Goal: Communication & Community: Answer question/provide support

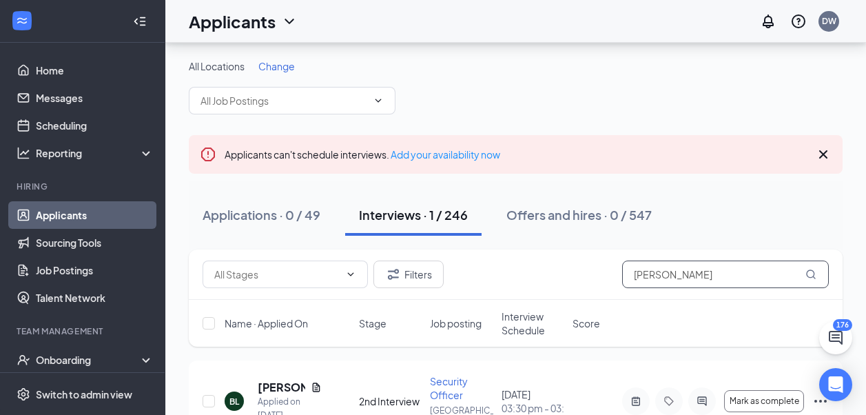
scroll to position [66, 0]
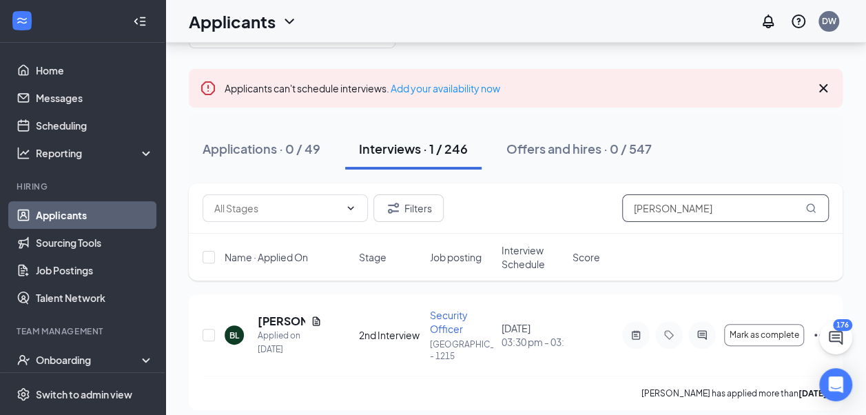
drag, startPoint x: 696, startPoint y: 205, endPoint x: 601, endPoint y: 216, distance: 95.1
click at [601, 216] on div "Filters [PERSON_NAME]" at bounding box center [515, 208] width 626 height 28
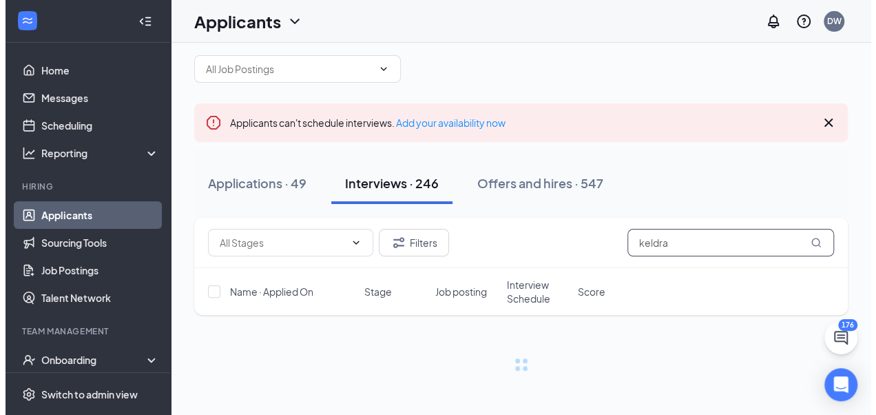
scroll to position [66, 0]
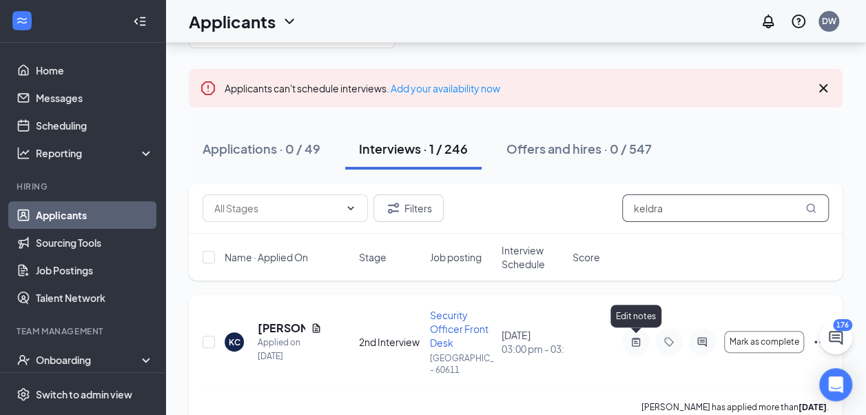
type input "keldra"
click at [634, 339] on icon "ActiveNote" at bounding box center [636, 341] width 8 height 9
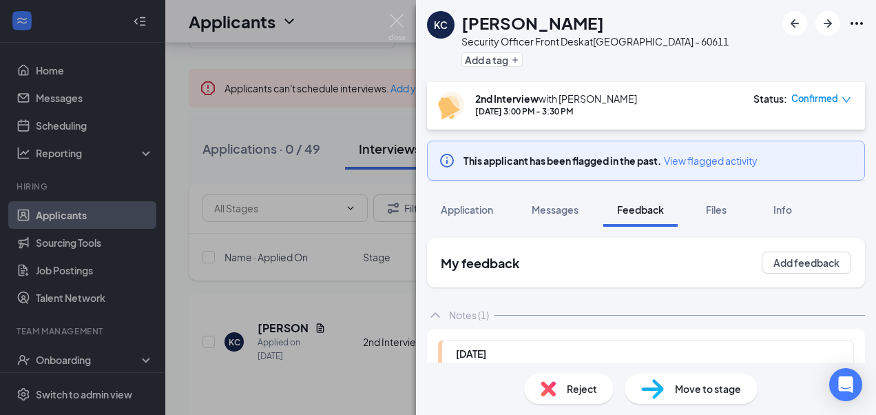
scroll to position [197, 0]
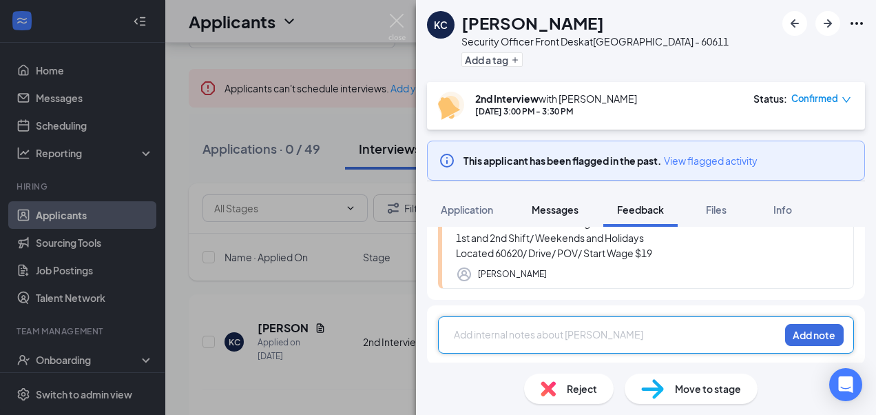
click at [560, 211] on span "Messages" at bounding box center [555, 209] width 47 height 12
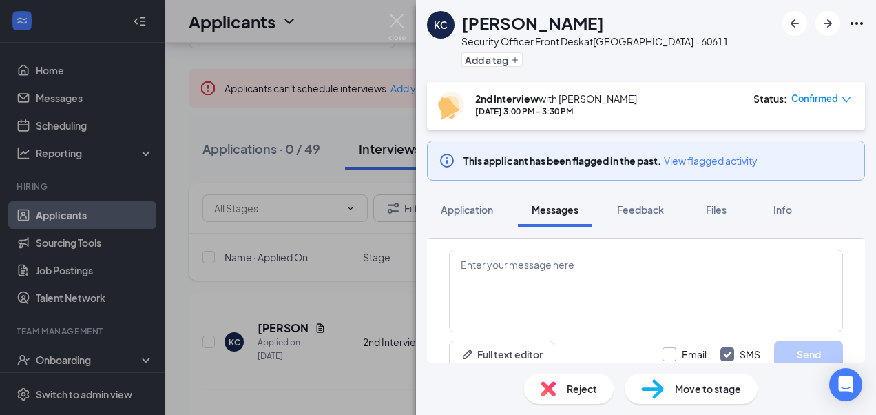
click at [663, 353] on input "Email" at bounding box center [685, 354] width 44 height 14
checkbox input "true"
click at [599, 284] on textarea at bounding box center [646, 290] width 394 height 83
paste textarea "Join Zoom Meeting [URL][DOMAIN_NAME][SECURITY_DATA] Meeting ID: 876 0023 9537 P…"
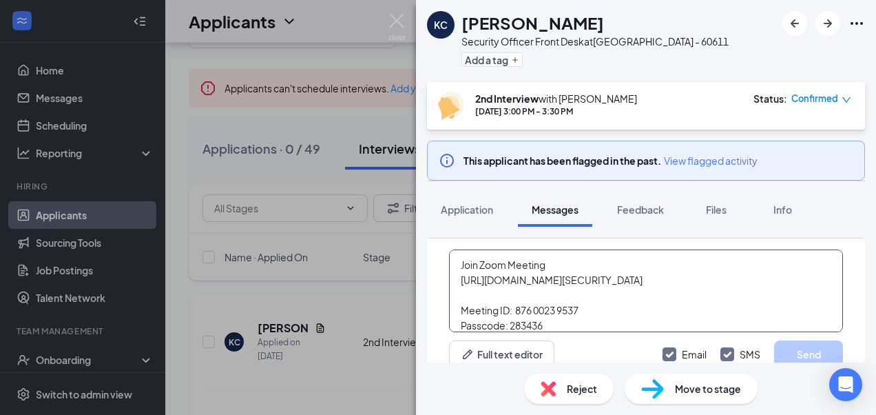
scroll to position [560, 0]
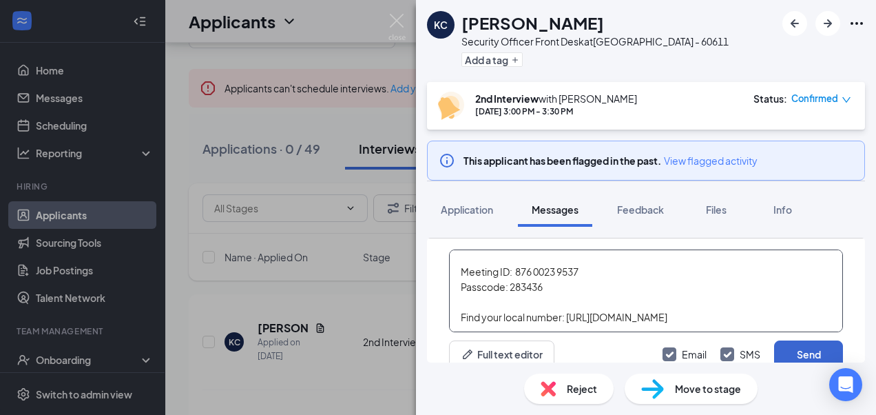
type textarea "Join Zoom Meeting [URL][DOMAIN_NAME][SECURITY_DATA] Meeting ID: 876 0023 9537 P…"
click at [786, 350] on button "Send" at bounding box center [808, 354] width 69 height 28
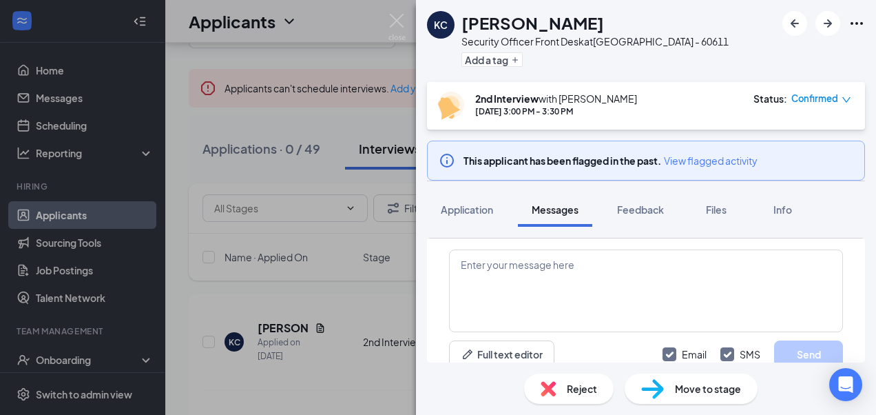
scroll to position [2015, 0]
click at [396, 18] on img at bounding box center [396, 27] width 17 height 27
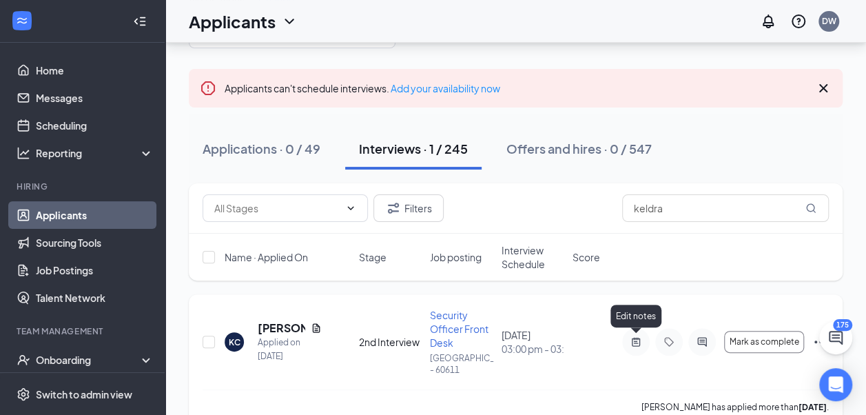
click at [635, 342] on icon "ActiveNote" at bounding box center [636, 341] width 8 height 9
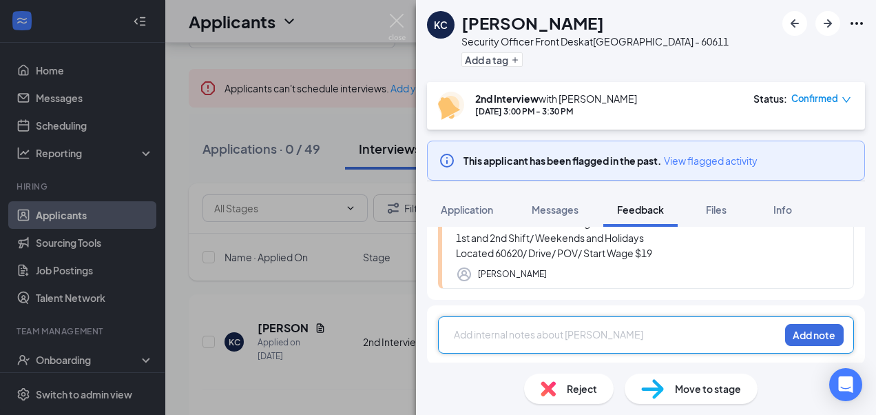
scroll to position [128, 0]
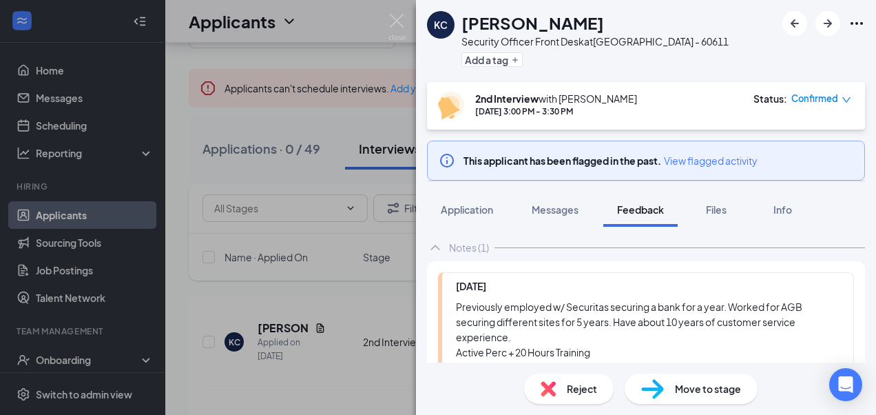
scroll to position [197, 0]
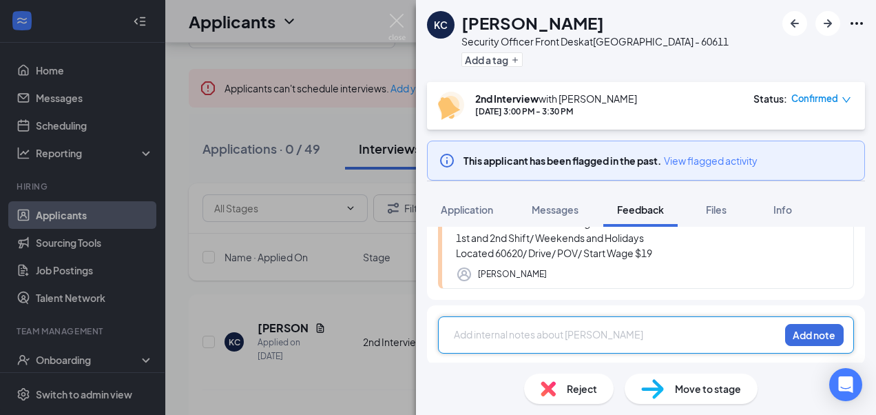
click at [618, 329] on div at bounding box center [617, 334] width 324 height 14
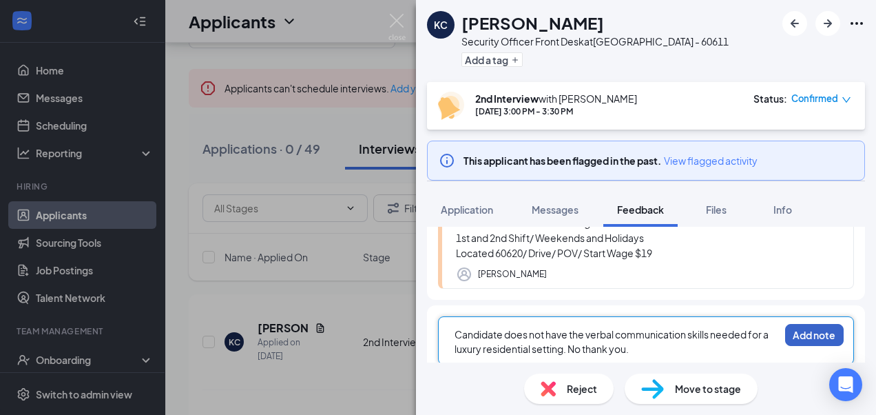
click at [806, 331] on button "Add note" at bounding box center [814, 335] width 59 height 22
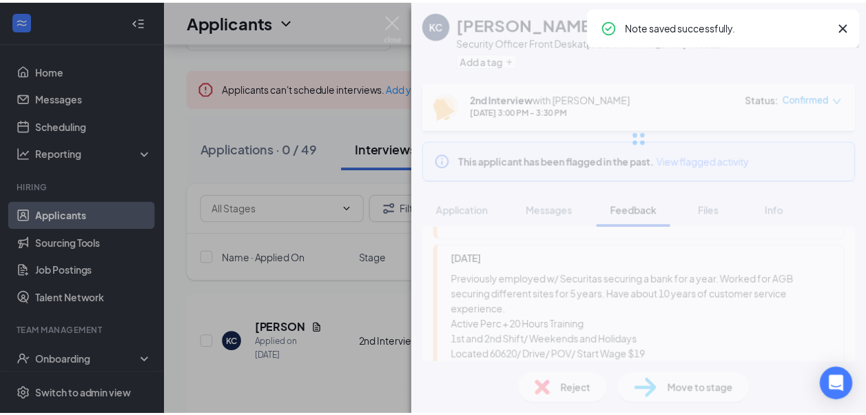
scroll to position [46, 0]
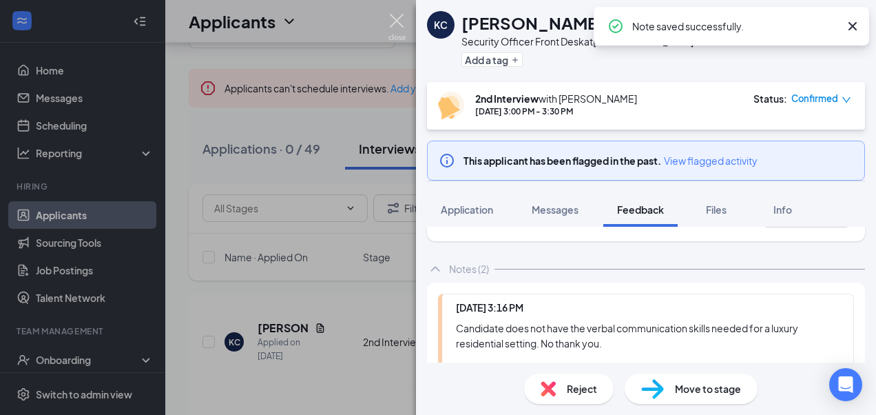
click at [399, 19] on img at bounding box center [396, 27] width 17 height 27
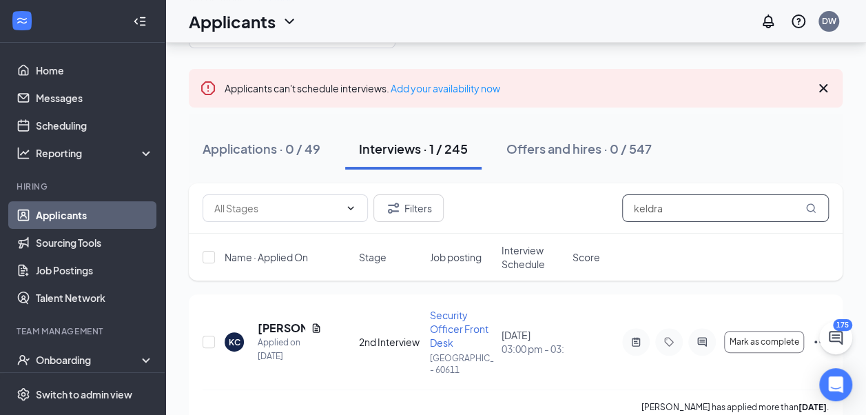
drag, startPoint x: 676, startPoint y: 205, endPoint x: 618, endPoint y: 203, distance: 57.9
click at [618, 203] on div "Filters keldra" at bounding box center [515, 208] width 626 height 28
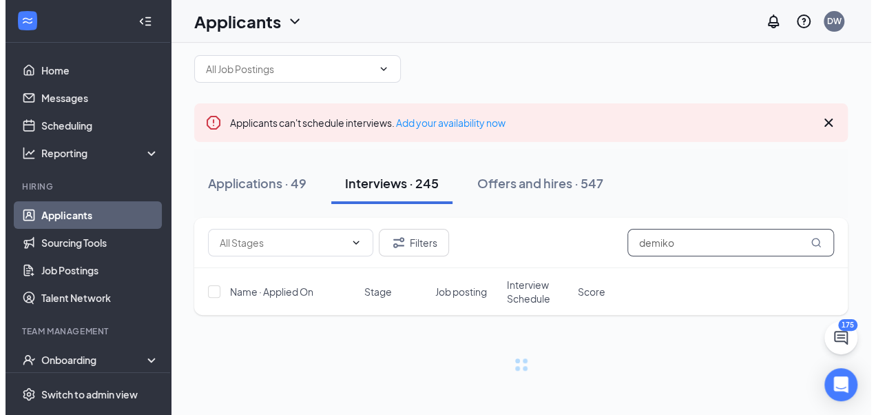
scroll to position [66, 0]
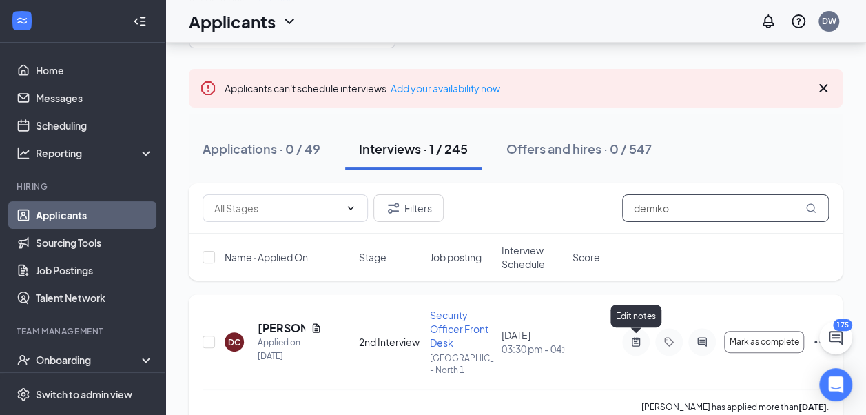
type input "demiko"
click at [633, 343] on icon "ActiveNote" at bounding box center [635, 341] width 17 height 11
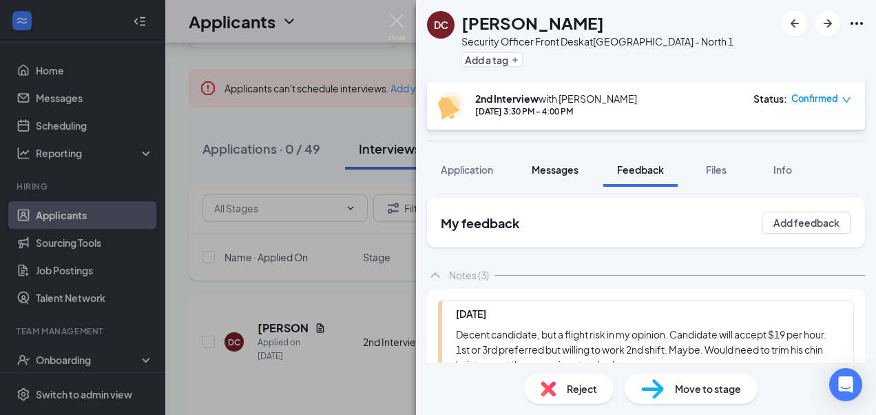
click at [559, 169] on span "Messages" at bounding box center [555, 169] width 47 height 12
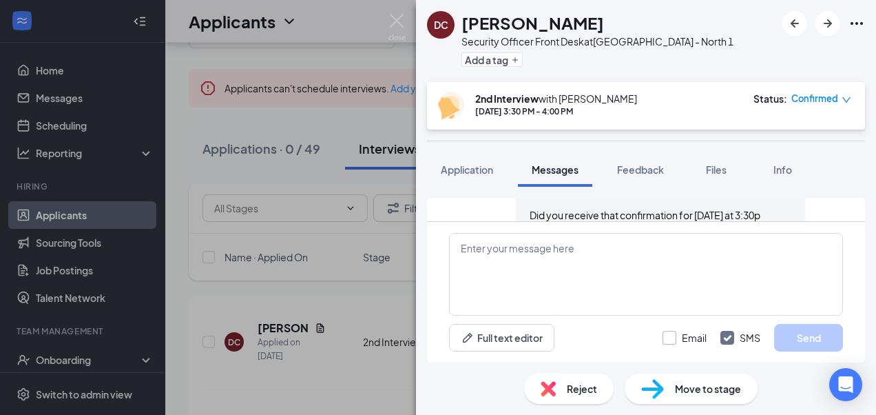
scroll to position [935, 0]
click at [674, 339] on input "Email" at bounding box center [685, 338] width 44 height 14
checkbox input "true"
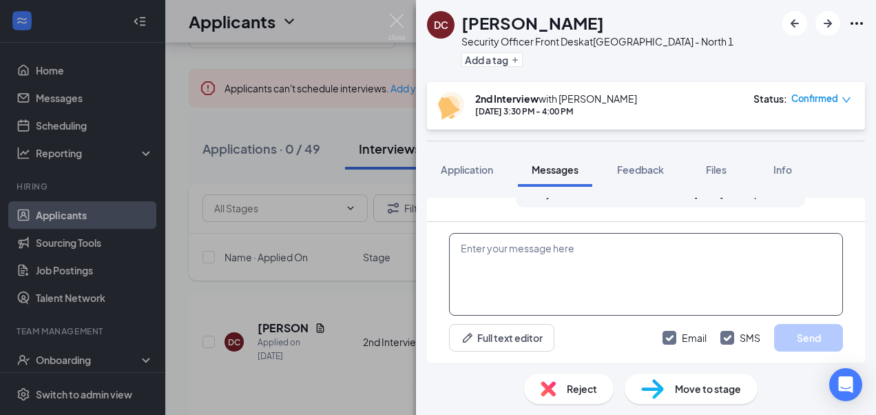
click at [572, 258] on textarea at bounding box center [646, 274] width 394 height 83
paste textarea "Join Zoom Meeting [URL][DOMAIN_NAME][SECURITY_DATA] Meeting ID: 878 0984 2959 P…"
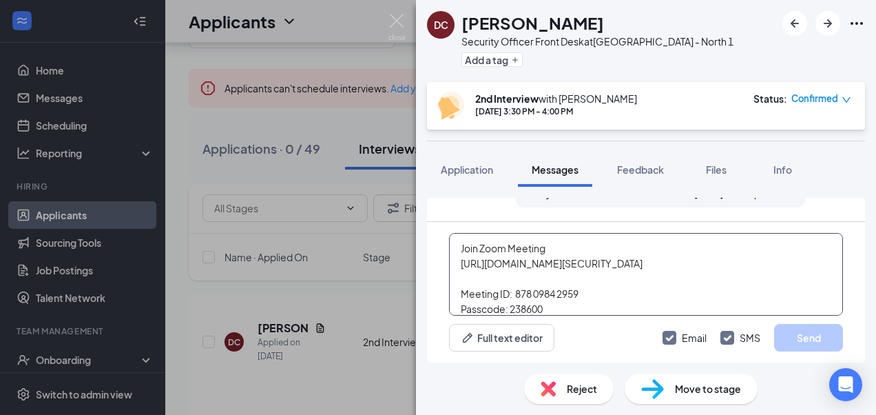
scroll to position [560, 0]
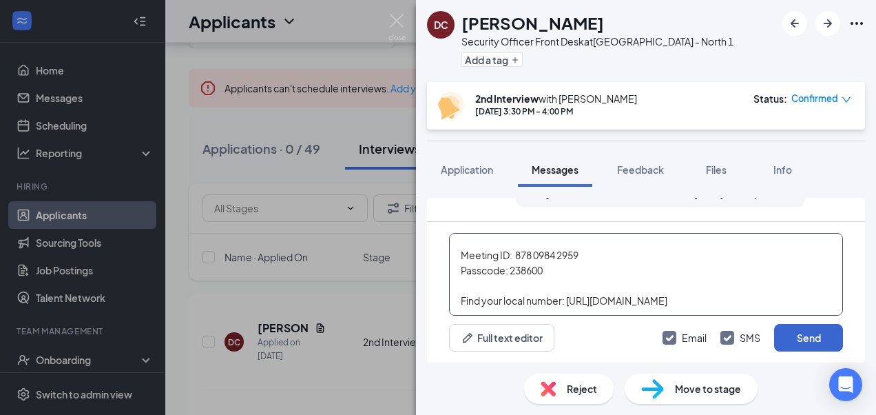
type textarea "Join Zoom Meeting [URL][DOMAIN_NAME][SECURITY_DATA] Meeting ID: 878 0984 2959 P…"
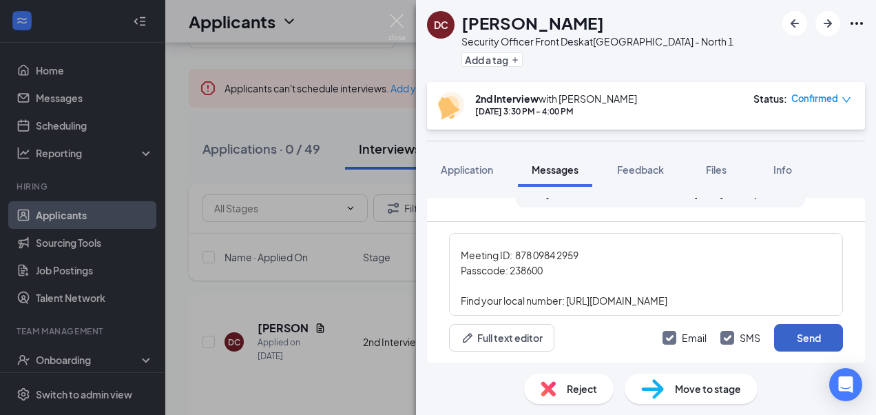
click at [801, 335] on button "Send" at bounding box center [808, 338] width 69 height 28
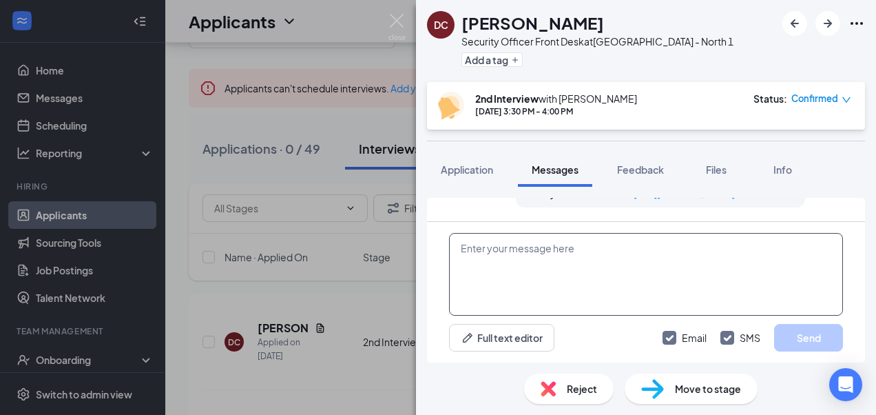
scroll to position [2293, 0]
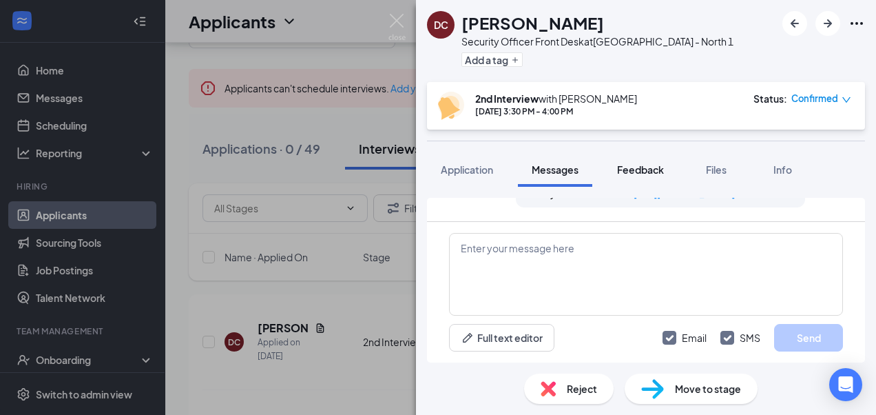
click at [634, 160] on button "Feedback" at bounding box center [640, 169] width 74 height 34
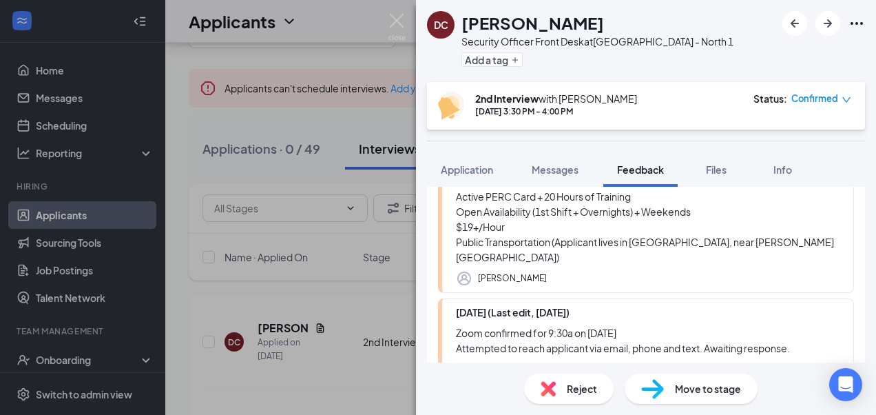
scroll to position [577, 0]
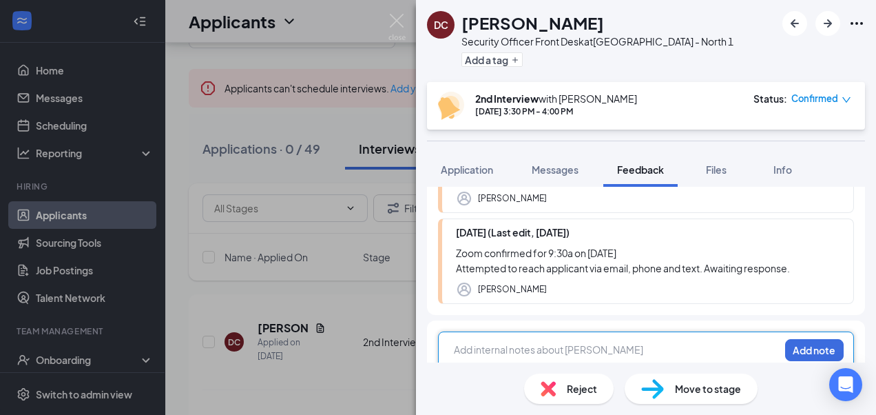
click at [592, 342] on div at bounding box center [617, 349] width 324 height 14
click at [789, 339] on button "Add note" at bounding box center [814, 350] width 59 height 22
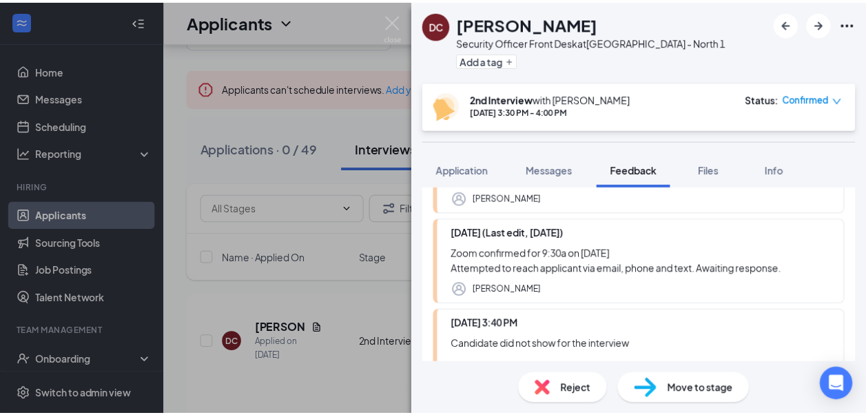
scroll to position [7, 0]
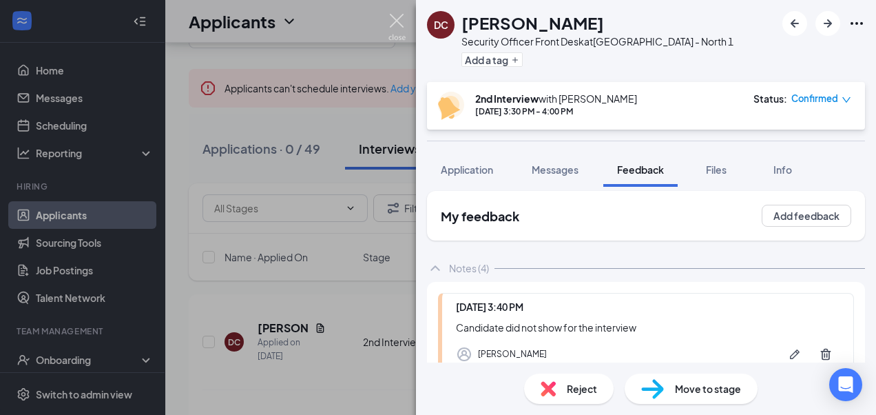
click at [397, 18] on img at bounding box center [396, 27] width 17 height 27
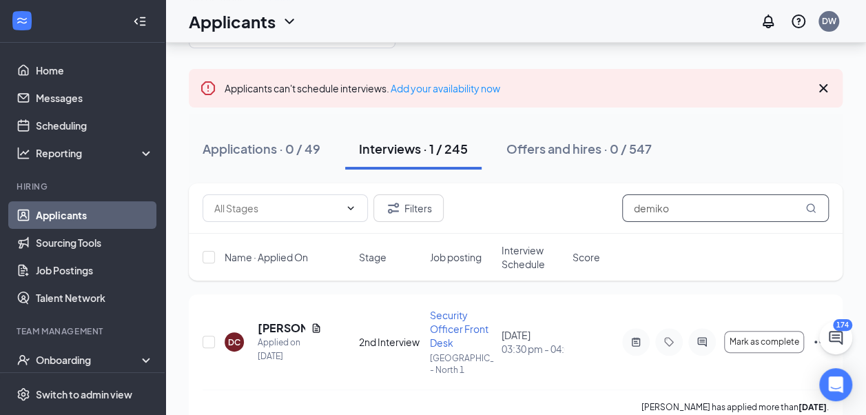
drag, startPoint x: 674, startPoint y: 212, endPoint x: 561, endPoint y: 211, distance: 113.0
click at [561, 211] on div "Filters demiko" at bounding box center [515, 208] width 626 height 28
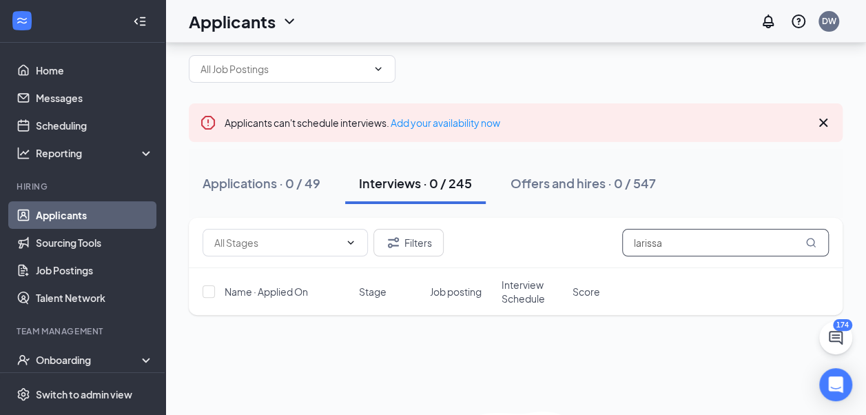
scroll to position [66, 0]
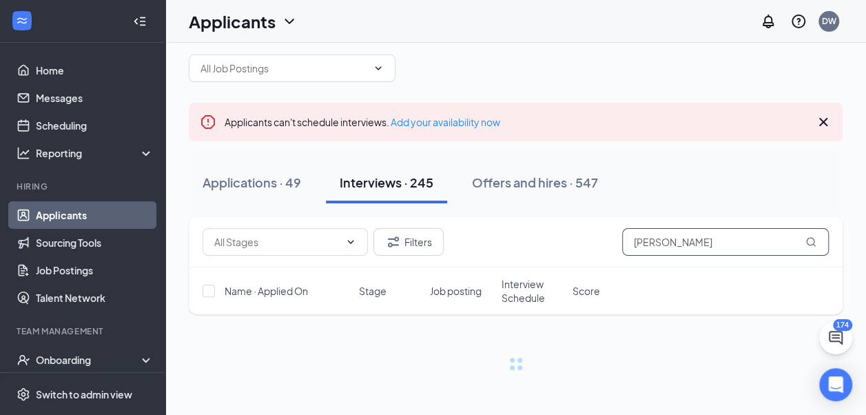
scroll to position [32, 0]
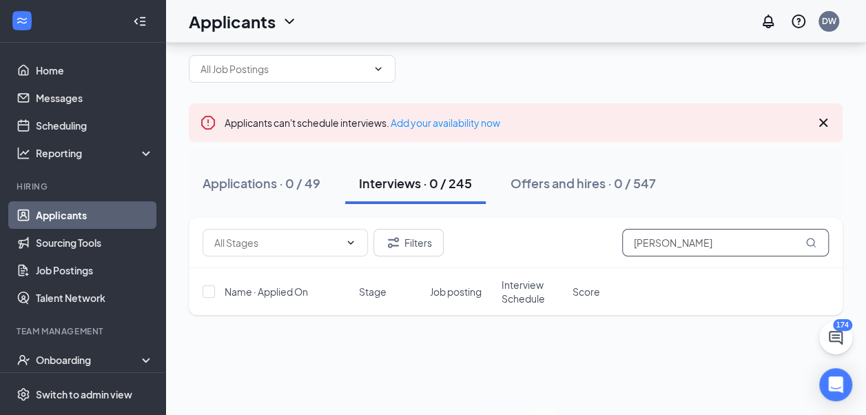
scroll to position [66, 0]
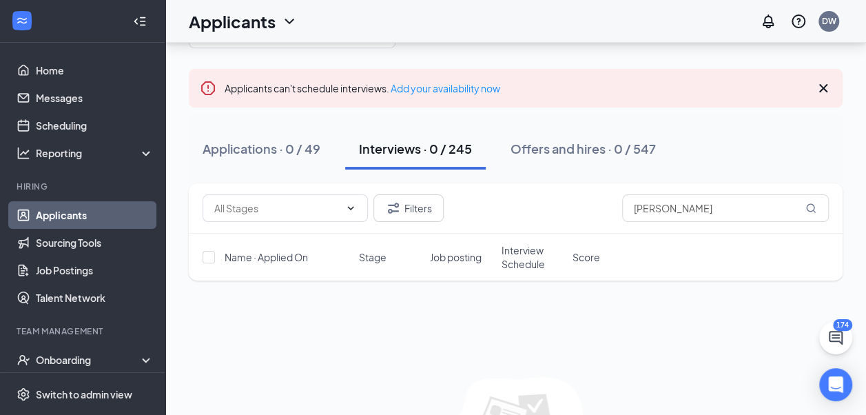
click at [524, 200] on div "Filters [PERSON_NAME]" at bounding box center [515, 208] width 626 height 28
click at [650, 207] on input "[PERSON_NAME]" at bounding box center [725, 208] width 207 height 28
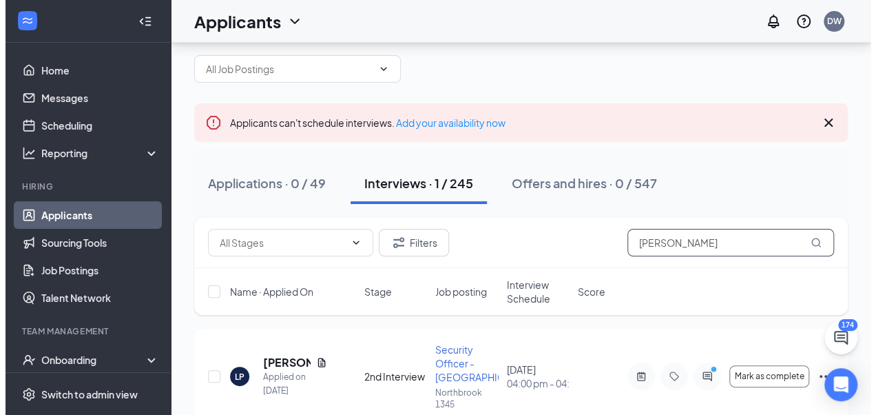
scroll to position [66, 0]
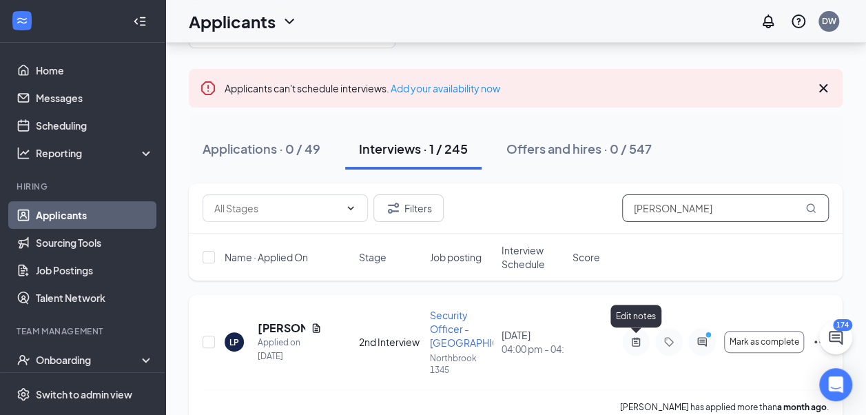
type input "[PERSON_NAME]"
click at [634, 342] on icon "ActiveNote" at bounding box center [636, 341] width 8 height 9
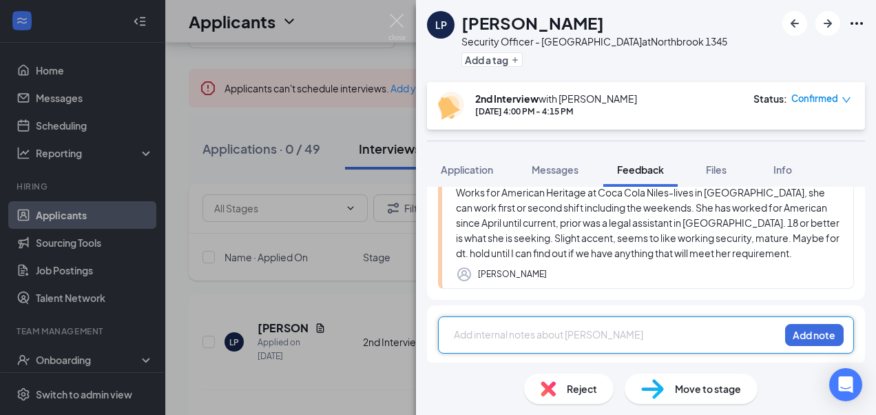
scroll to position [225, 0]
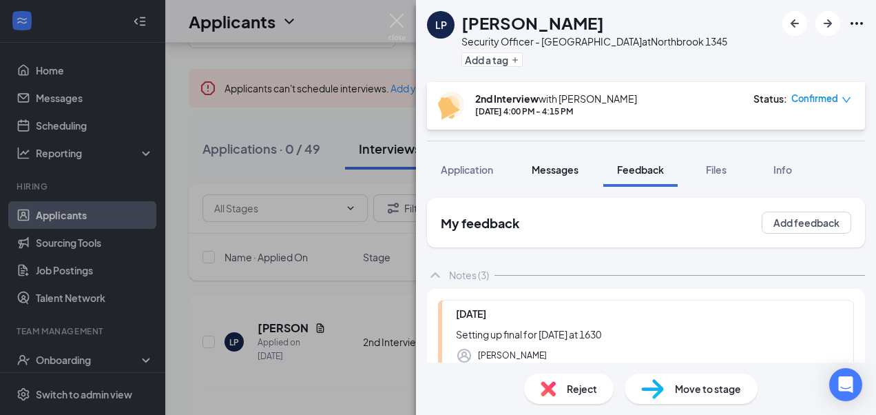
click at [563, 178] on button "Messages" at bounding box center [555, 169] width 74 height 34
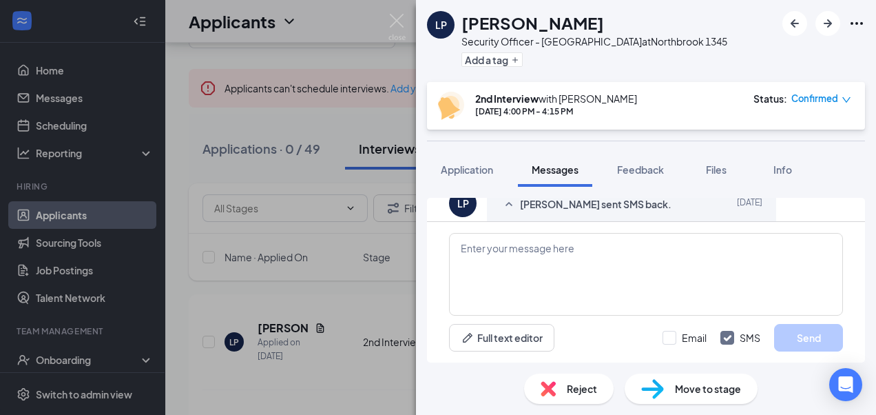
scroll to position [603, 0]
click at [665, 335] on input "Email" at bounding box center [685, 338] width 44 height 14
checkbox input "true"
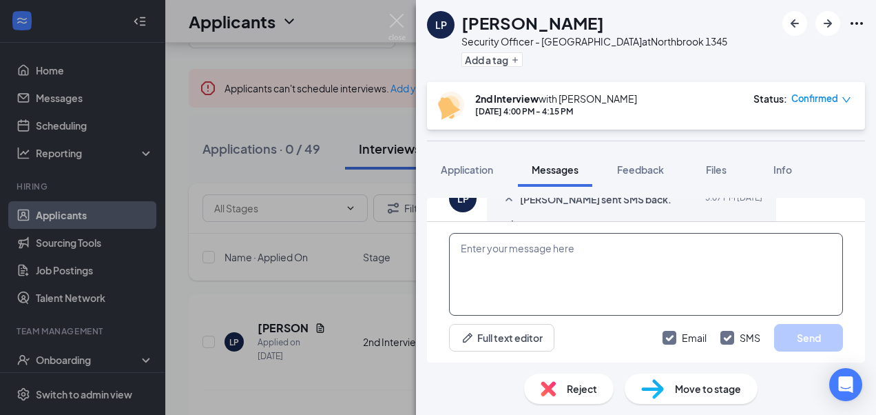
click at [605, 278] on textarea at bounding box center [646, 274] width 394 height 83
paste textarea "Join Zoom Meeting [URL][DOMAIN_NAME][SECURITY_DATA] Meeting ID: 897 8773 7923 P…"
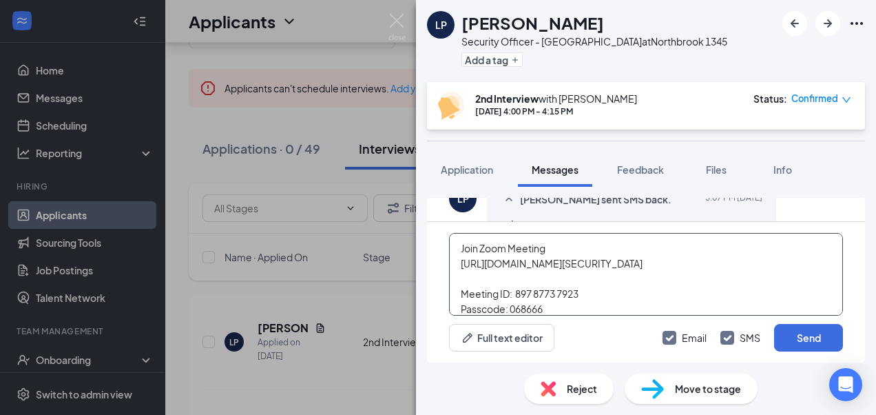
scroll to position [560, 0]
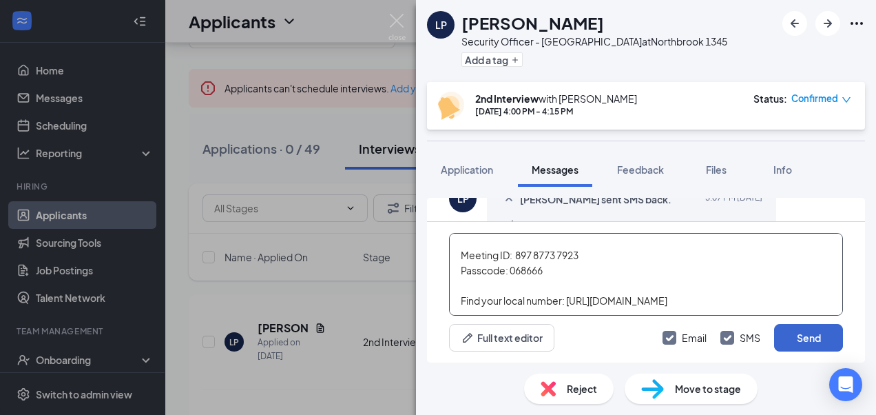
type textarea "Join Zoom Meeting [URL][DOMAIN_NAME][SECURITY_DATA] Meeting ID: 897 8773 7923 P…"
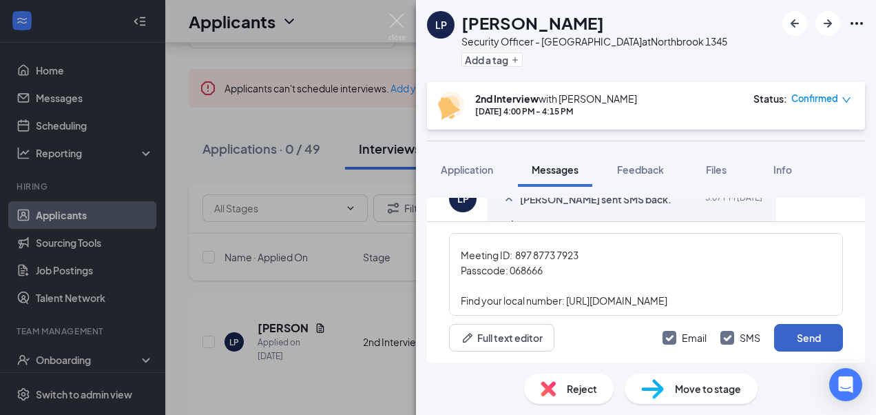
click at [800, 336] on button "Send" at bounding box center [808, 338] width 69 height 28
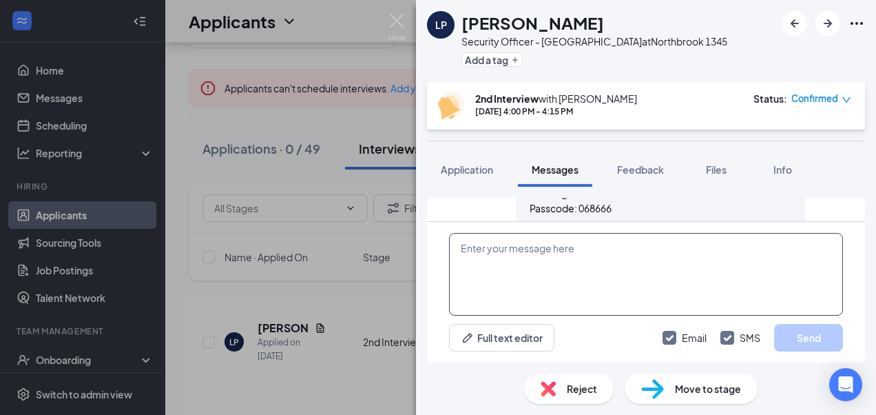
scroll to position [1961, 0]
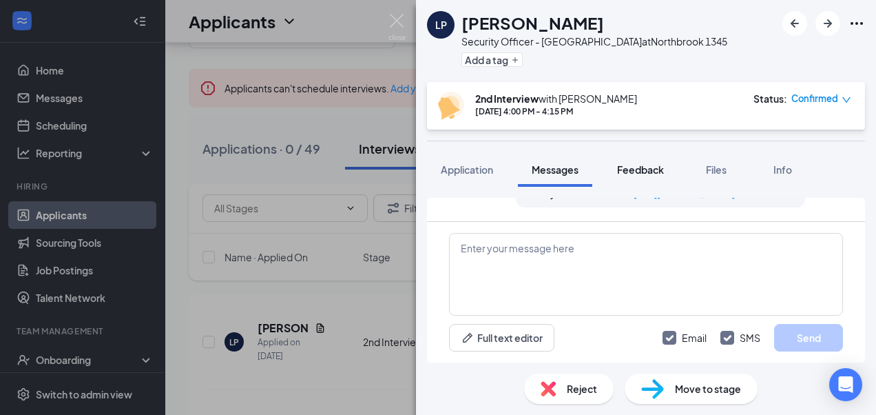
click at [635, 169] on span "Feedback" at bounding box center [640, 169] width 47 height 12
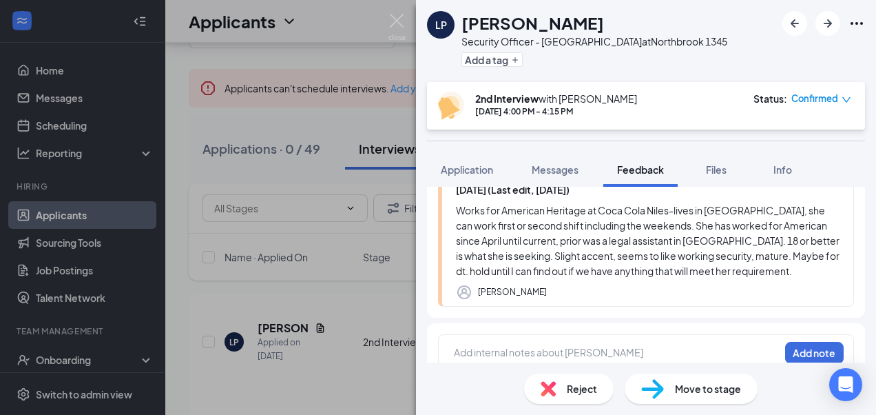
scroll to position [293, 0]
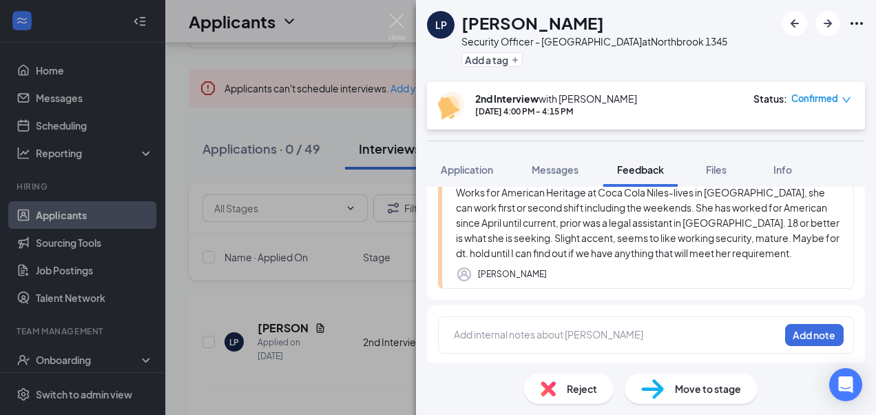
click at [590, 343] on div "Add internal notes about [PERSON_NAME] Add note" at bounding box center [646, 334] width 416 height 37
click at [590, 335] on div at bounding box center [617, 334] width 324 height 14
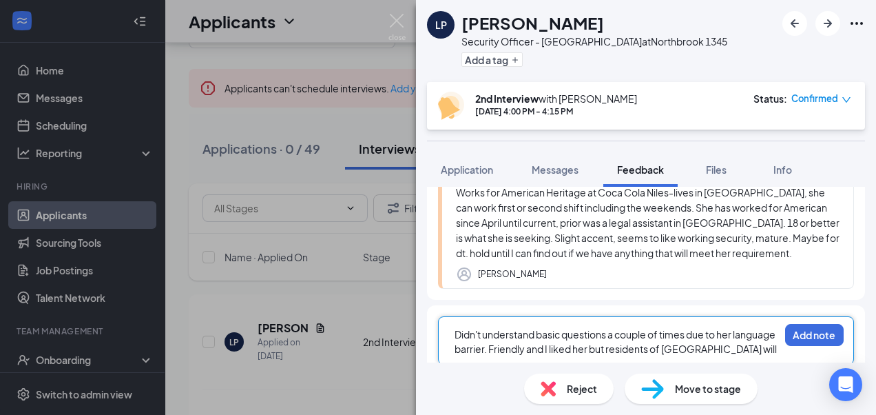
scroll to position [298, 0]
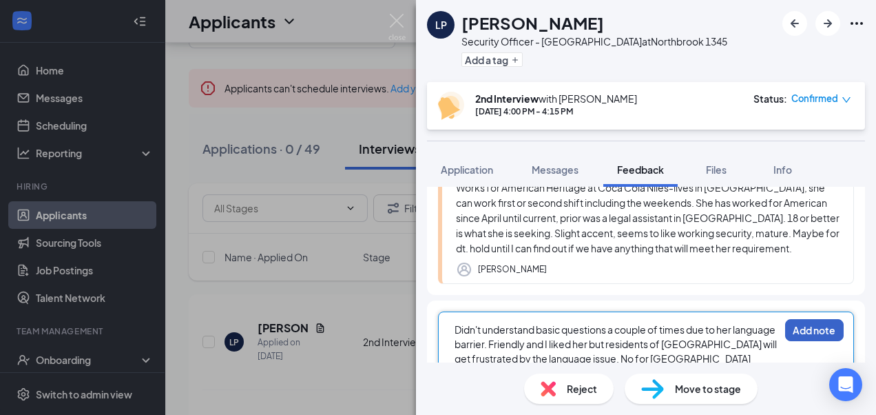
click at [802, 324] on button "Add note" at bounding box center [814, 330] width 59 height 22
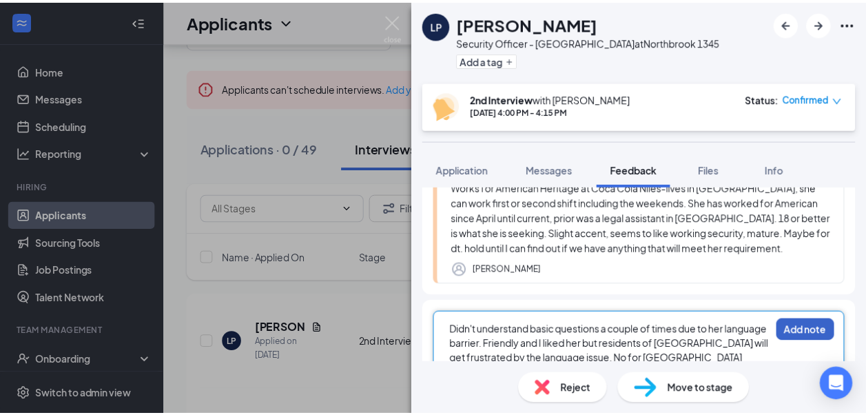
scroll to position [293, 0]
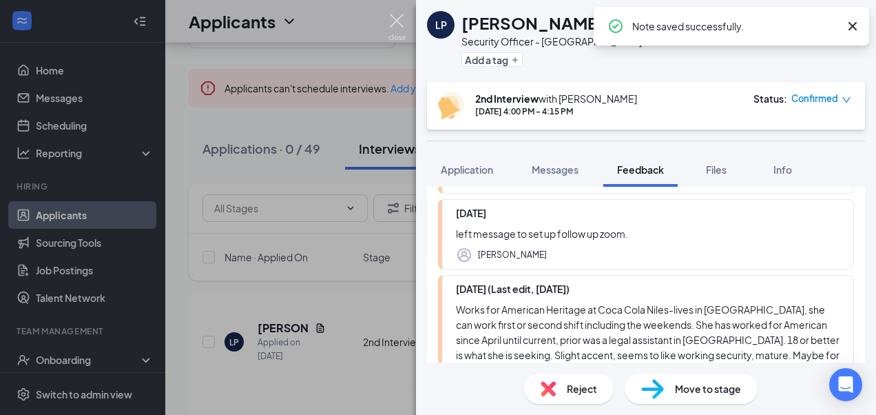
click at [397, 21] on img at bounding box center [396, 27] width 17 height 27
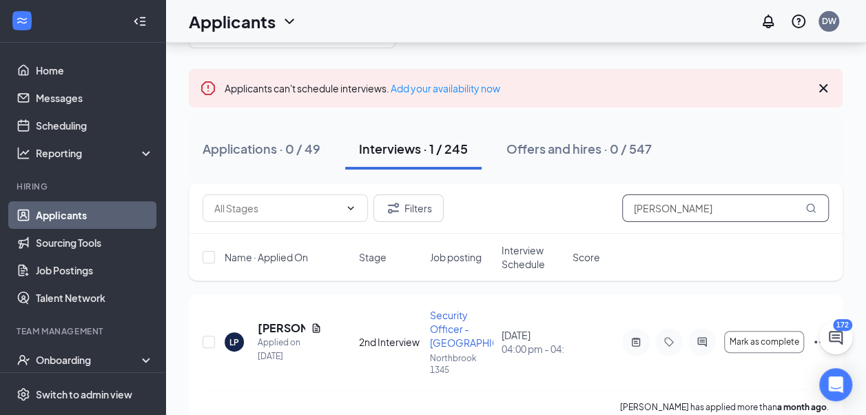
drag, startPoint x: 648, startPoint y: 202, endPoint x: 533, endPoint y: 209, distance: 115.2
click at [533, 208] on div "Filters [PERSON_NAME]" at bounding box center [515, 208] width 626 height 28
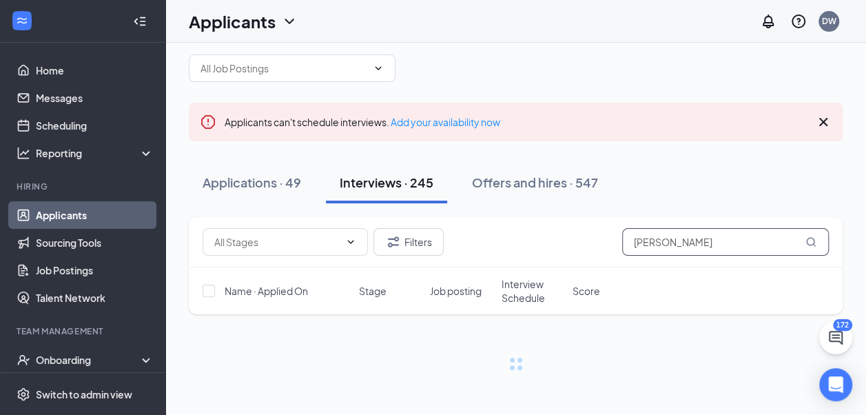
scroll to position [32, 0]
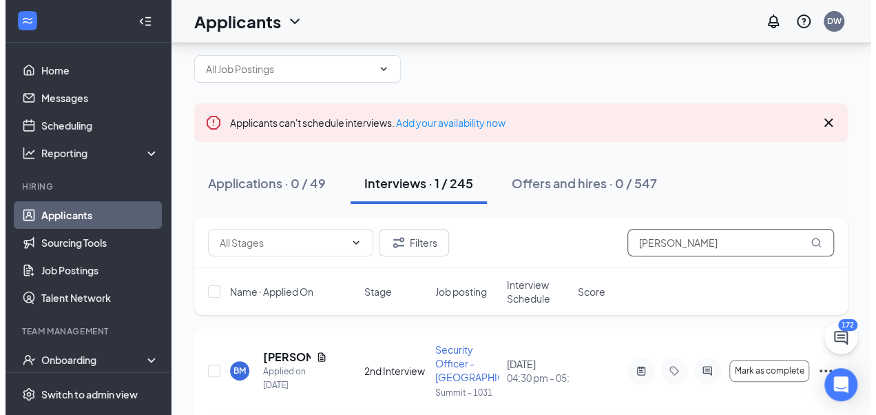
scroll to position [66, 0]
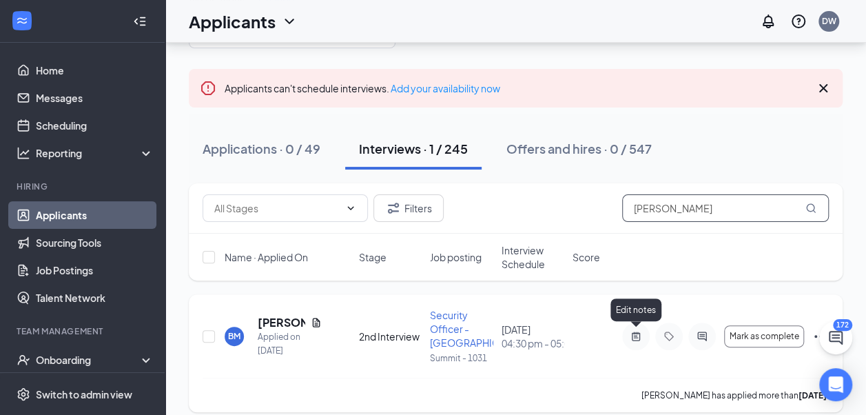
type input "[PERSON_NAME]"
click at [638, 336] on icon "ActiveNote" at bounding box center [635, 336] width 17 height 11
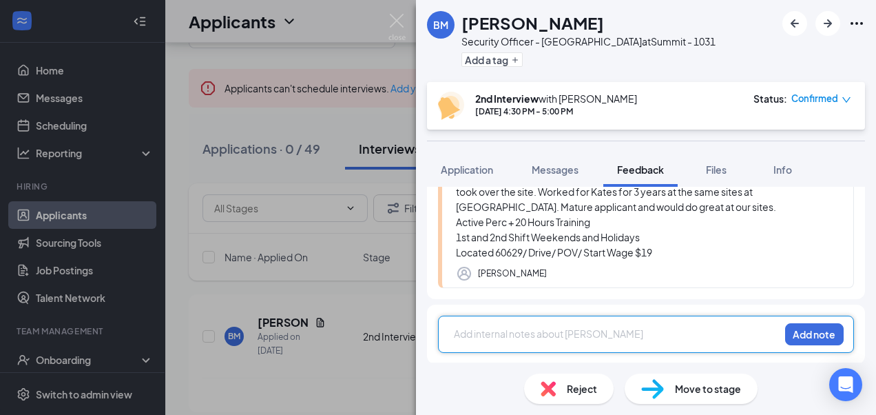
scroll to position [119, 0]
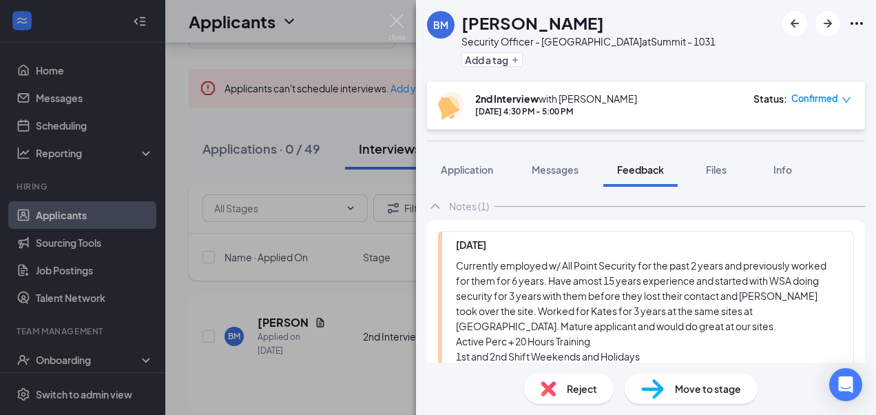
scroll to position [138, 0]
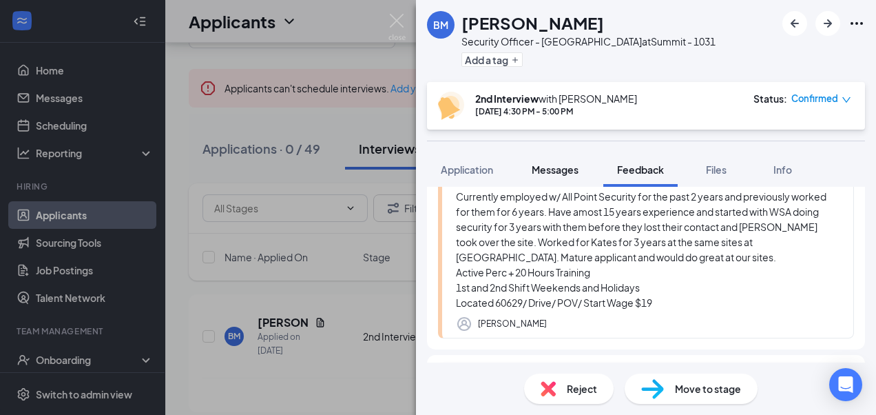
click at [563, 168] on span "Messages" at bounding box center [555, 169] width 47 height 12
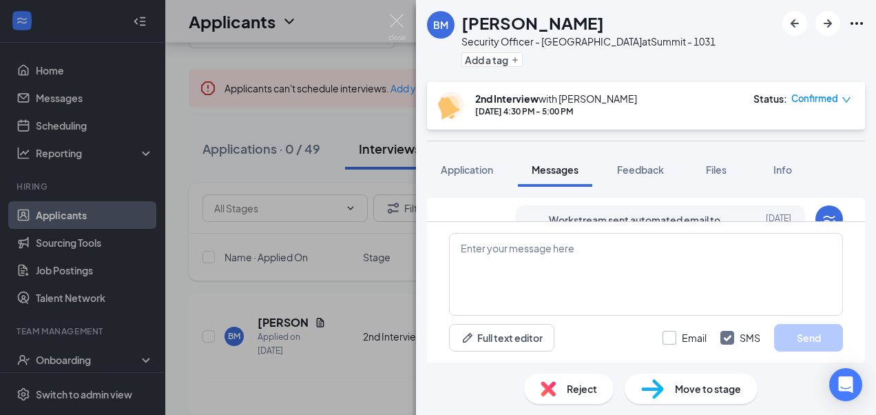
scroll to position [711, 0]
click at [668, 335] on input "Email" at bounding box center [685, 338] width 44 height 14
checkbox input "true"
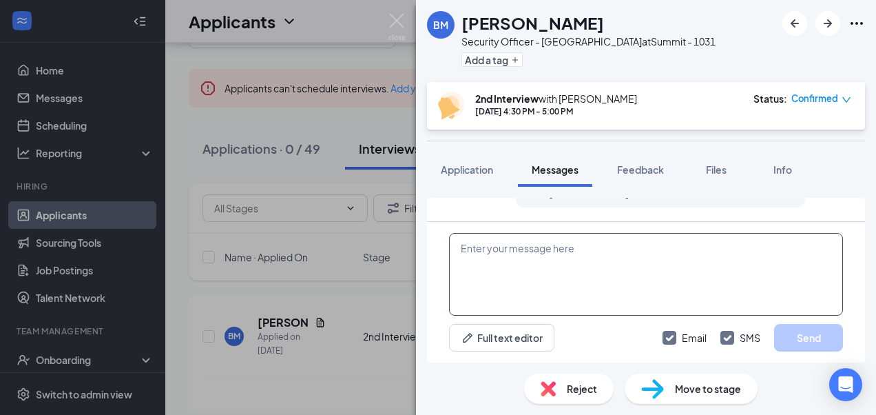
click at [570, 269] on textarea at bounding box center [646, 274] width 394 height 83
paste textarea "Join Zoom Meeting [URL][DOMAIN_NAME][SECURITY_DATA] Meeting ID: 862 2799 8495 P…"
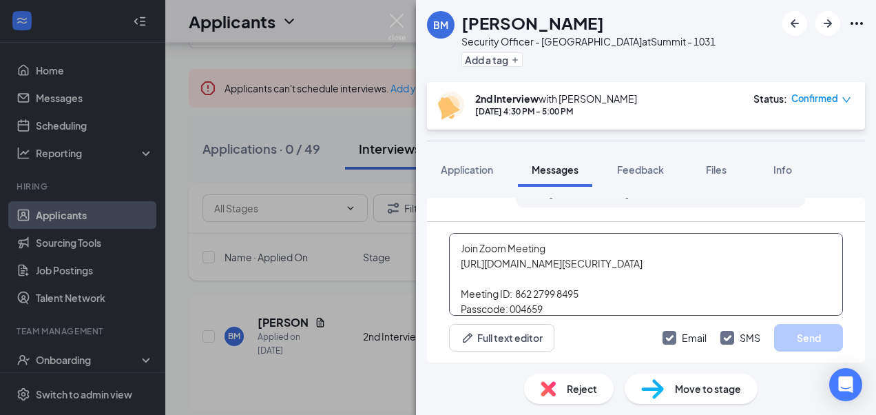
scroll to position [560, 0]
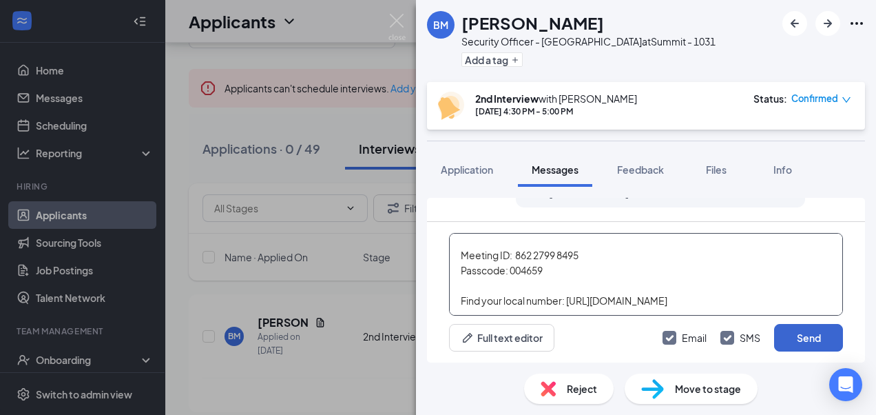
type textarea "Join Zoom Meeting [URL][DOMAIN_NAME][SECURITY_DATA] Meeting ID: 862 2799 8495 P…"
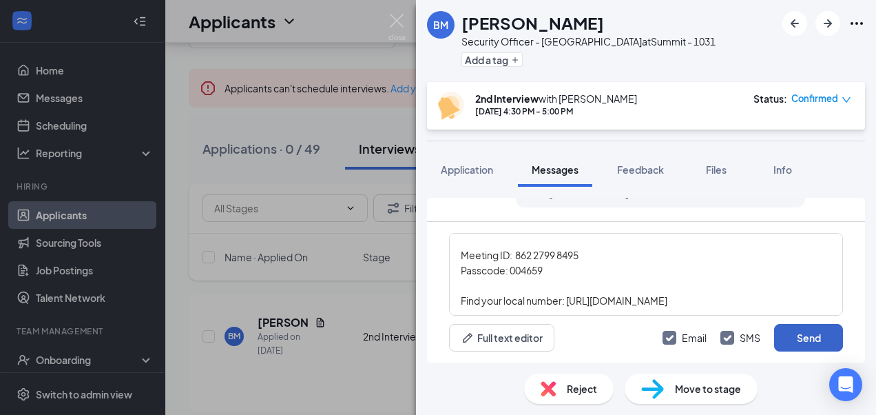
click at [795, 337] on button "Send" at bounding box center [808, 338] width 69 height 28
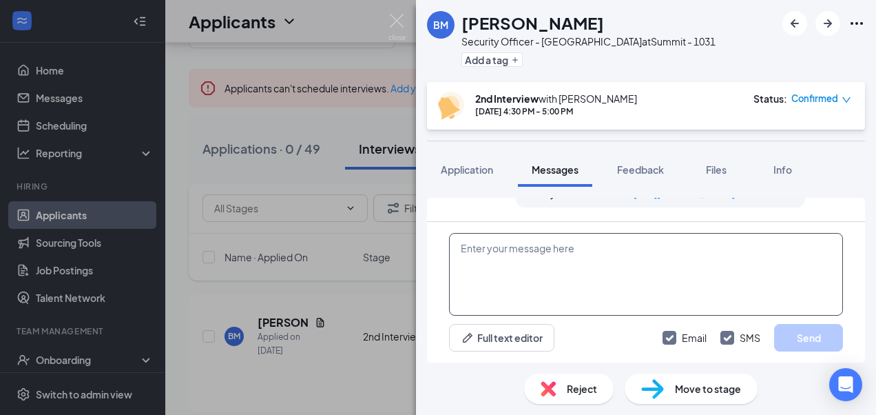
scroll to position [2042, 0]
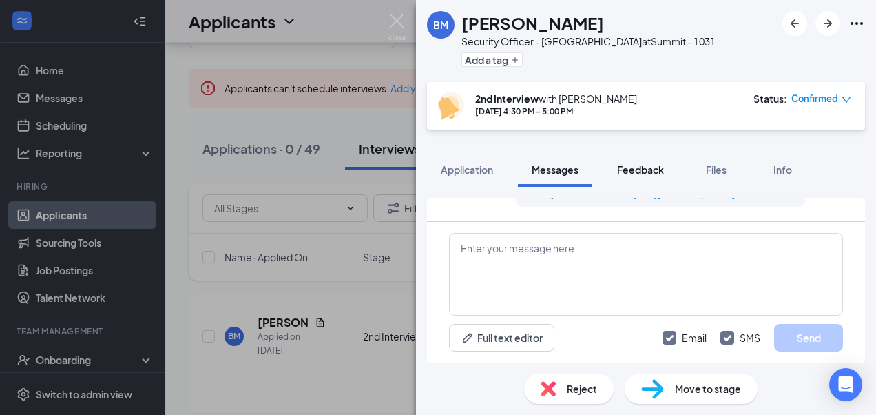
click at [623, 171] on span "Feedback" at bounding box center [640, 169] width 47 height 12
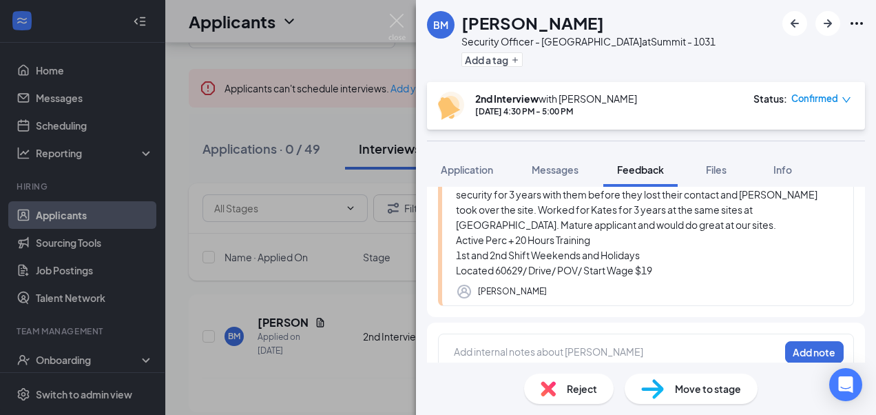
scroll to position [188, 0]
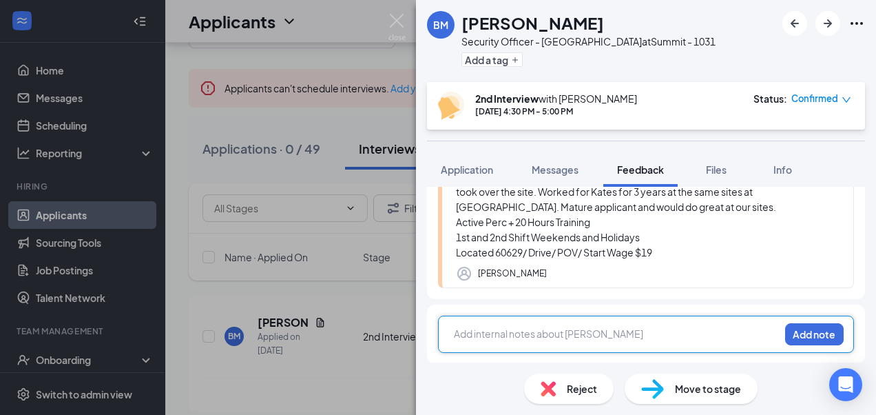
click at [584, 329] on div at bounding box center [617, 333] width 324 height 14
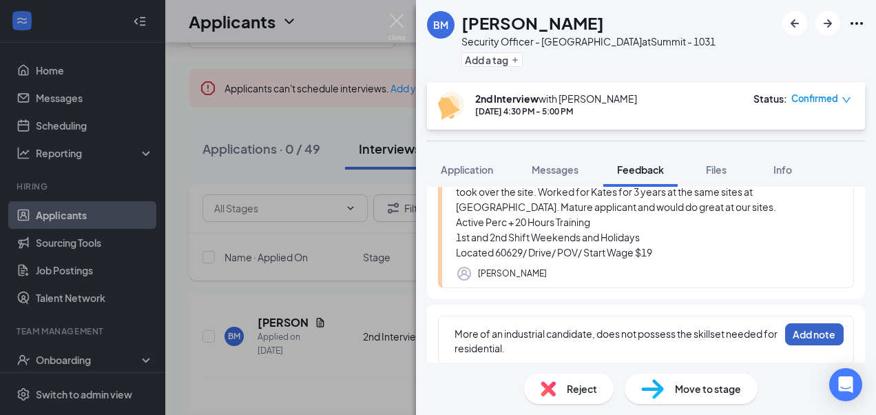
click at [813, 330] on button "Add note" at bounding box center [814, 334] width 59 height 22
